Goal: Communication & Community: Participate in discussion

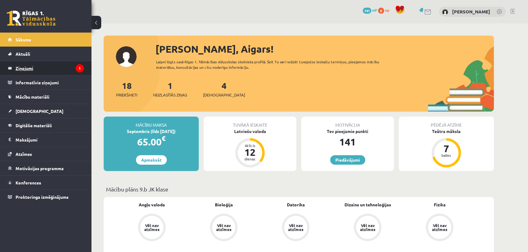
click at [43, 67] on legend "Ziņojumi 1" at bounding box center [50, 68] width 68 height 14
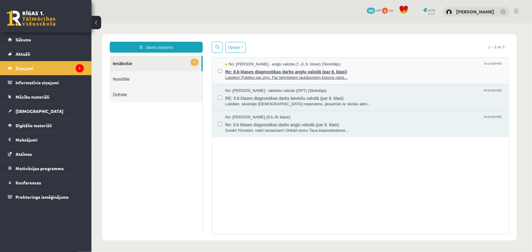
click at [245, 73] on span "Re: 9.b klases diagnostikas darbs angļu valodā (par 8. klasi)" at bounding box center [363, 71] width 277 height 8
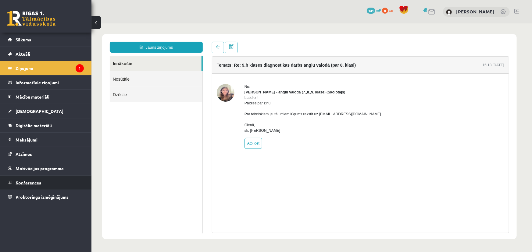
click at [36, 183] on span "Konferences" at bounding box center [29, 182] width 26 height 5
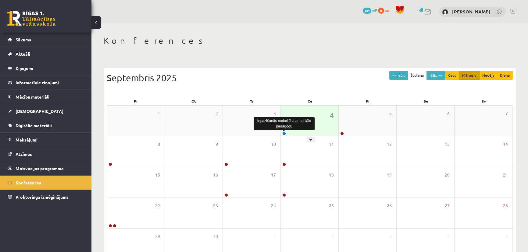
click at [283, 134] on link at bounding box center [284, 134] width 4 height 4
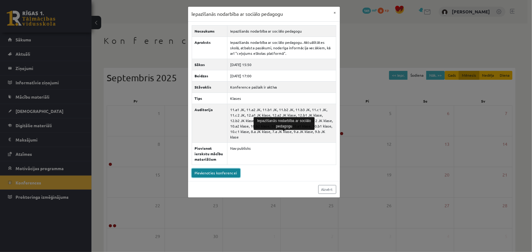
click at [213, 169] on link "Pievienoties konferencei" at bounding box center [216, 173] width 48 height 9
